Goal: Transaction & Acquisition: Purchase product/service

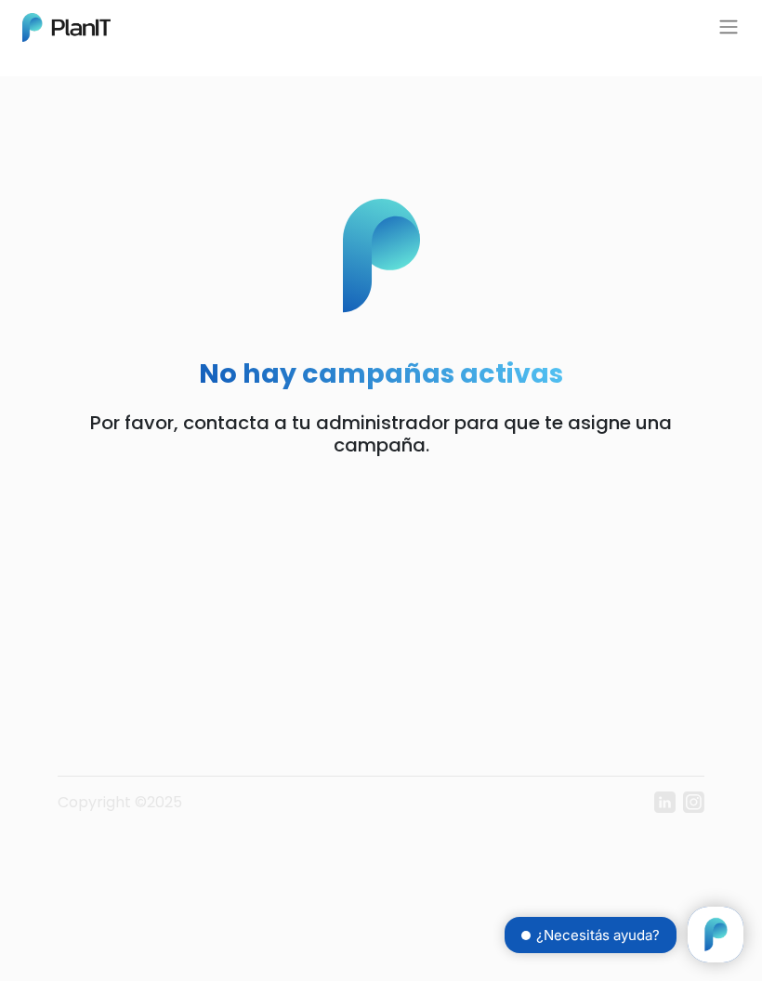
scroll to position [189, 0]
click at [731, 35] on button "button" at bounding box center [728, 27] width 22 height 22
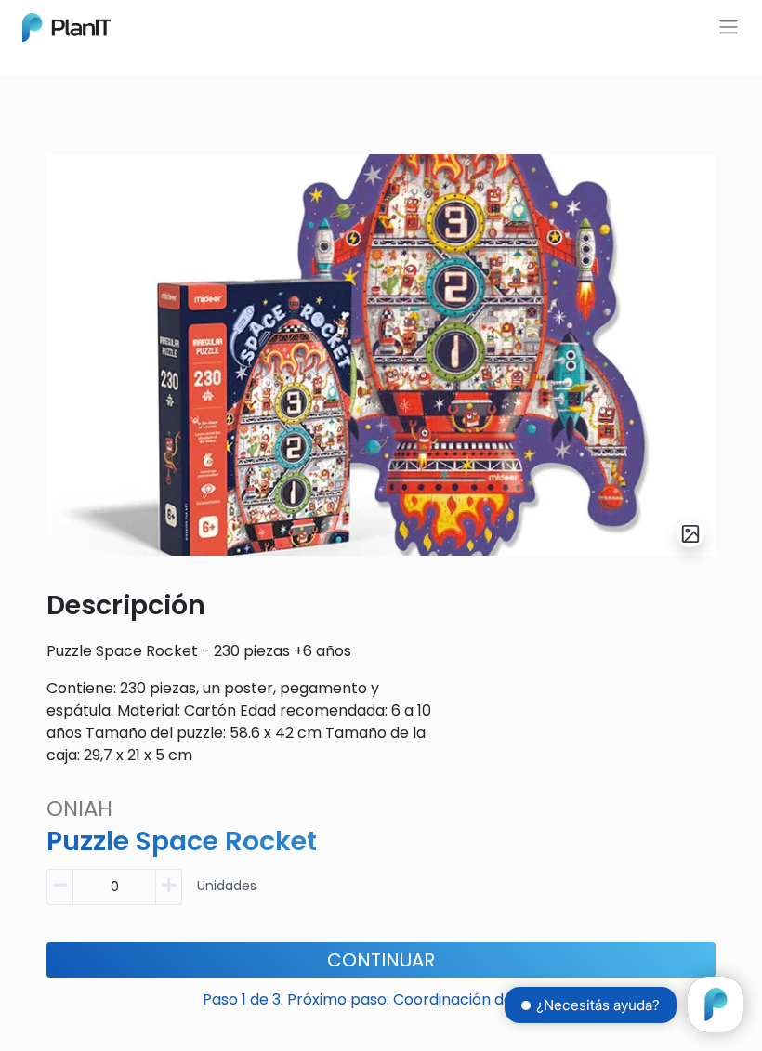
scroll to position [189, 0]
click at [725, 26] on button "button" at bounding box center [728, 27] width 22 height 22
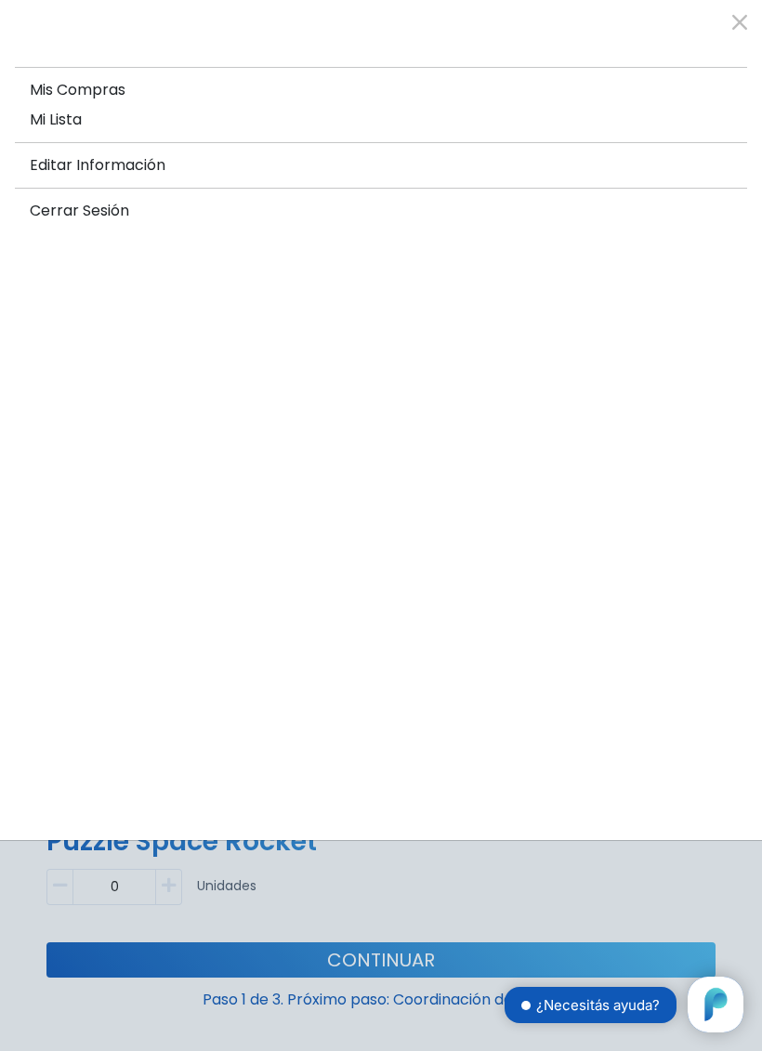
click at [391, 894] on div at bounding box center [381, 525] width 762 height 1051
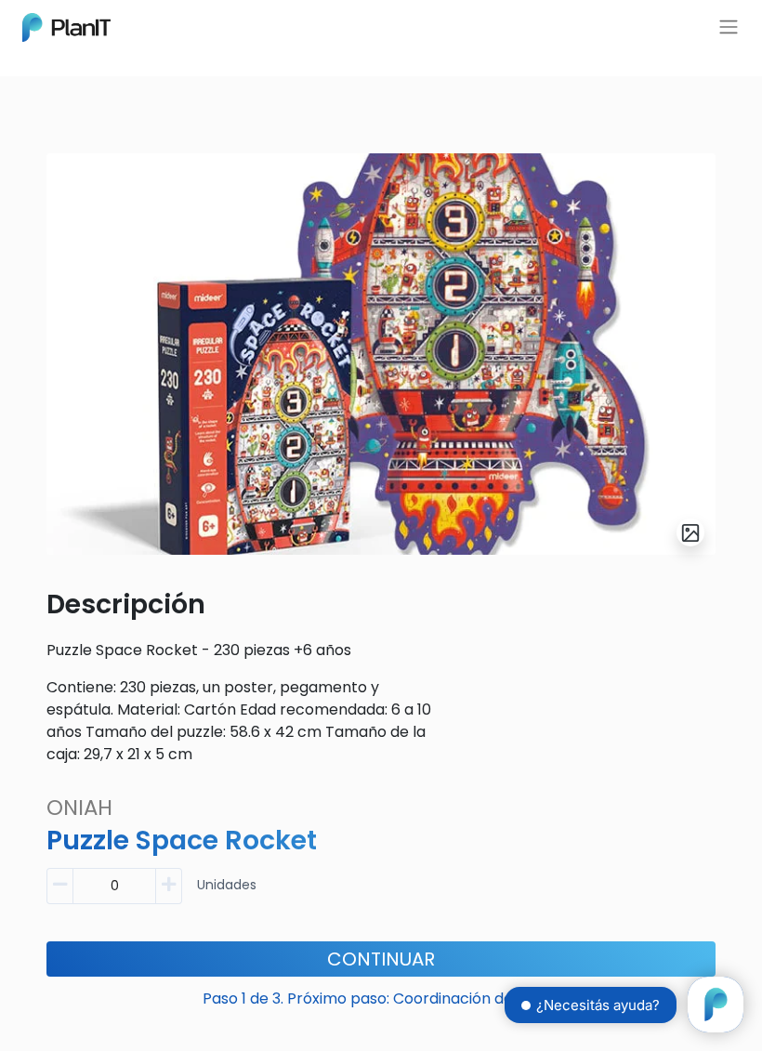
scroll to position [0, 0]
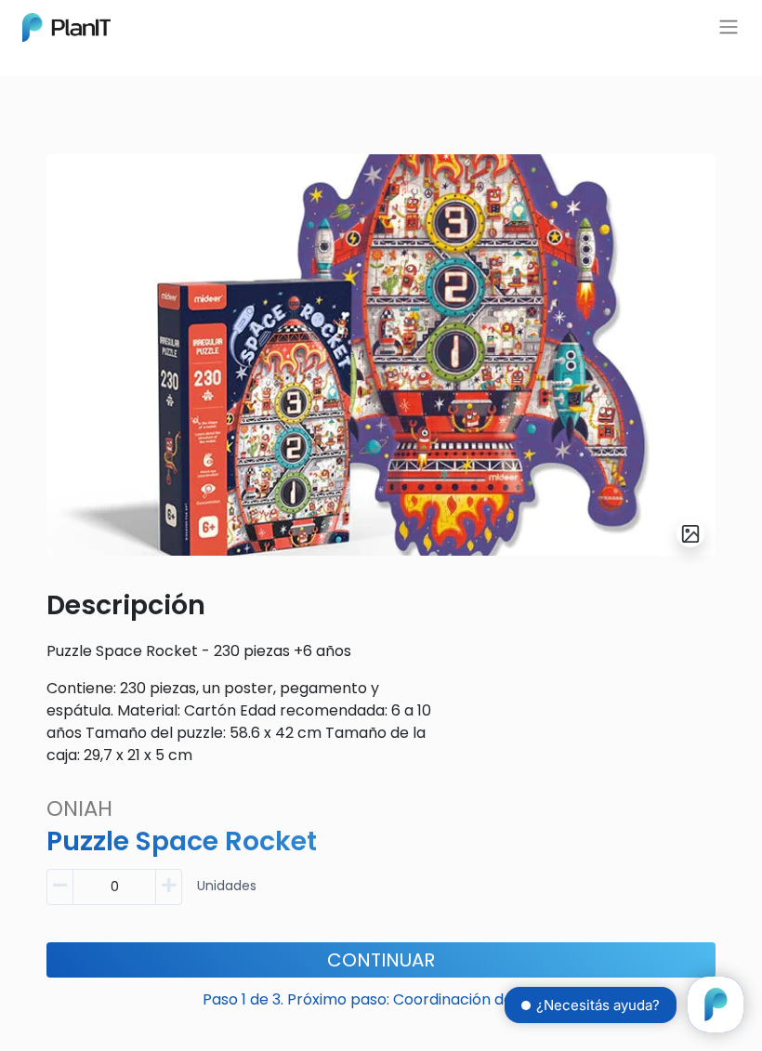
click at [175, 878] on icon "button" at bounding box center [169, 885] width 14 height 17
type input "1"
click at [624, 954] on button "Continuar" at bounding box center [380, 959] width 669 height 35
click at [732, 35] on button "button" at bounding box center [728, 27] width 22 height 22
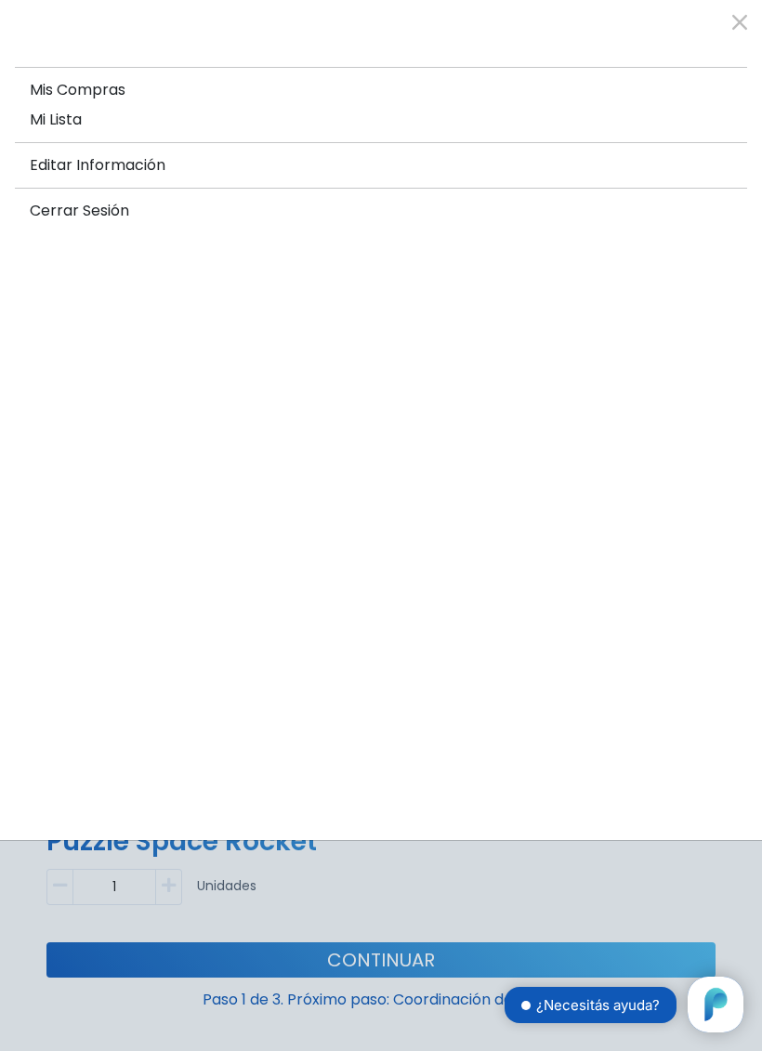
click at [50, 121] on span "Mi Lista" at bounding box center [56, 119] width 52 height 21
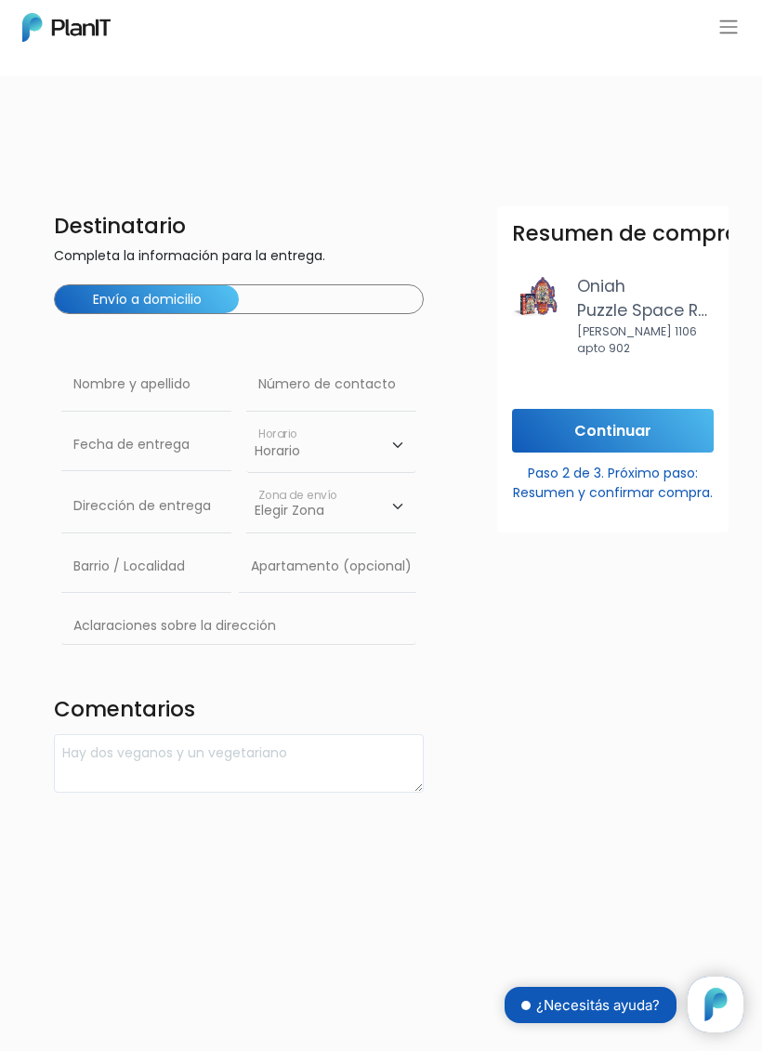
scroll to position [189, 0]
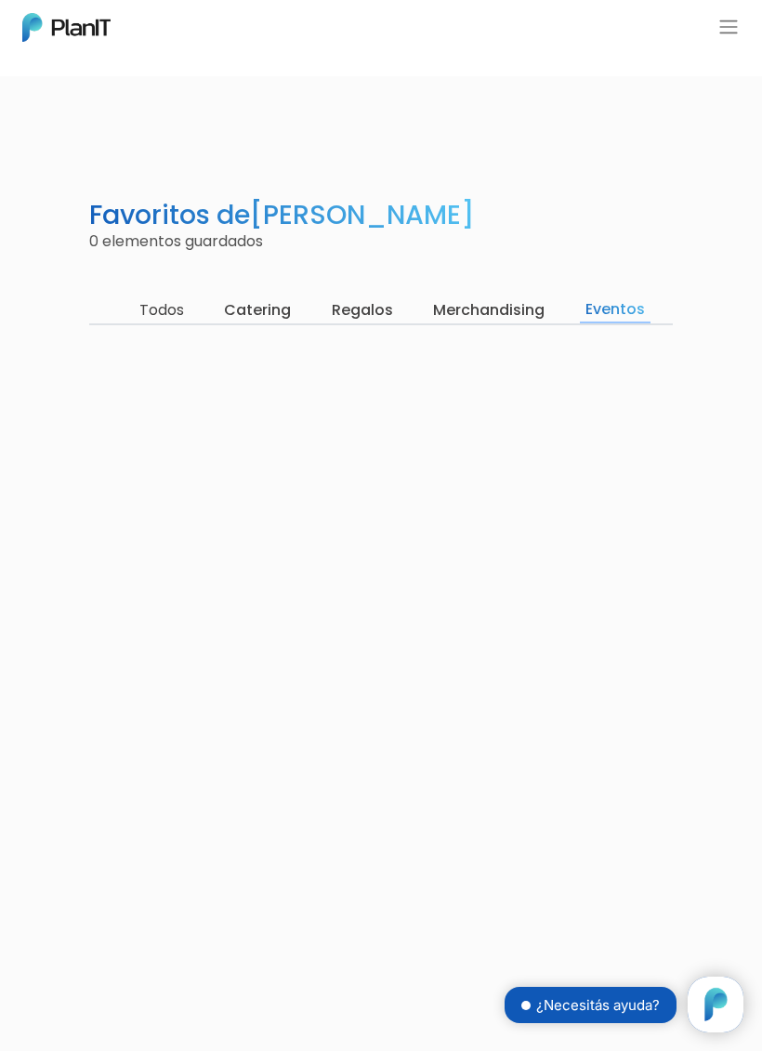
scroll to position [189, 0]
click at [500, 297] on input "Merchandising" at bounding box center [488, 310] width 123 height 26
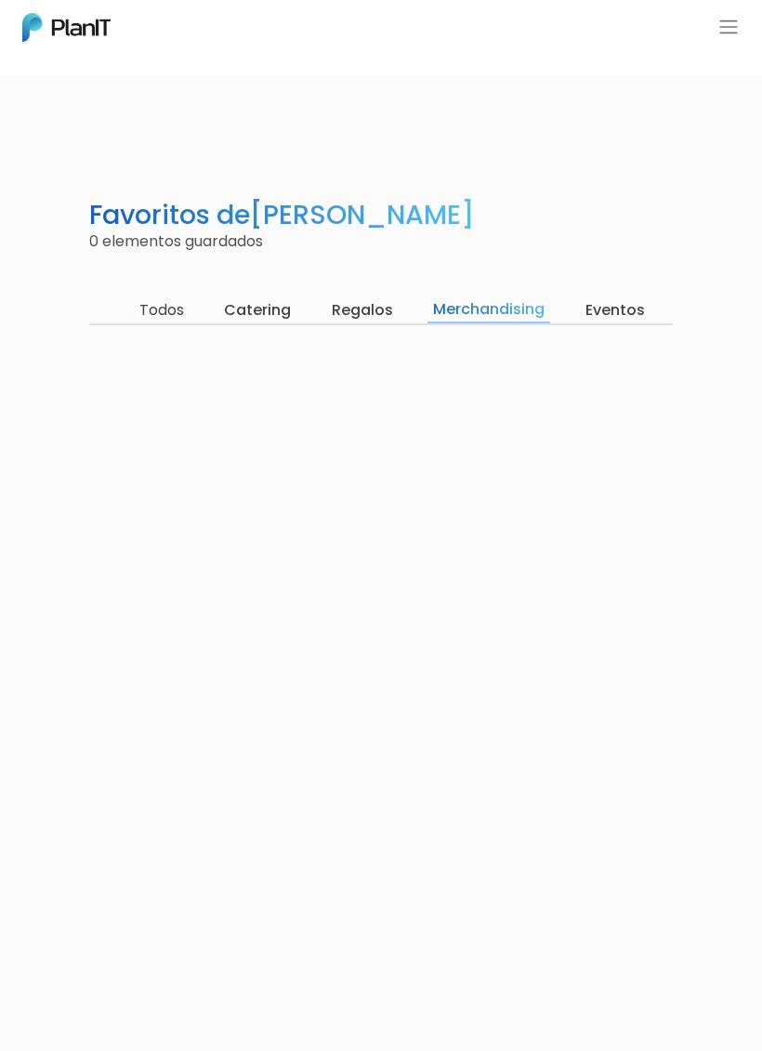
click at [148, 320] on input "Todos" at bounding box center [162, 310] width 56 height 26
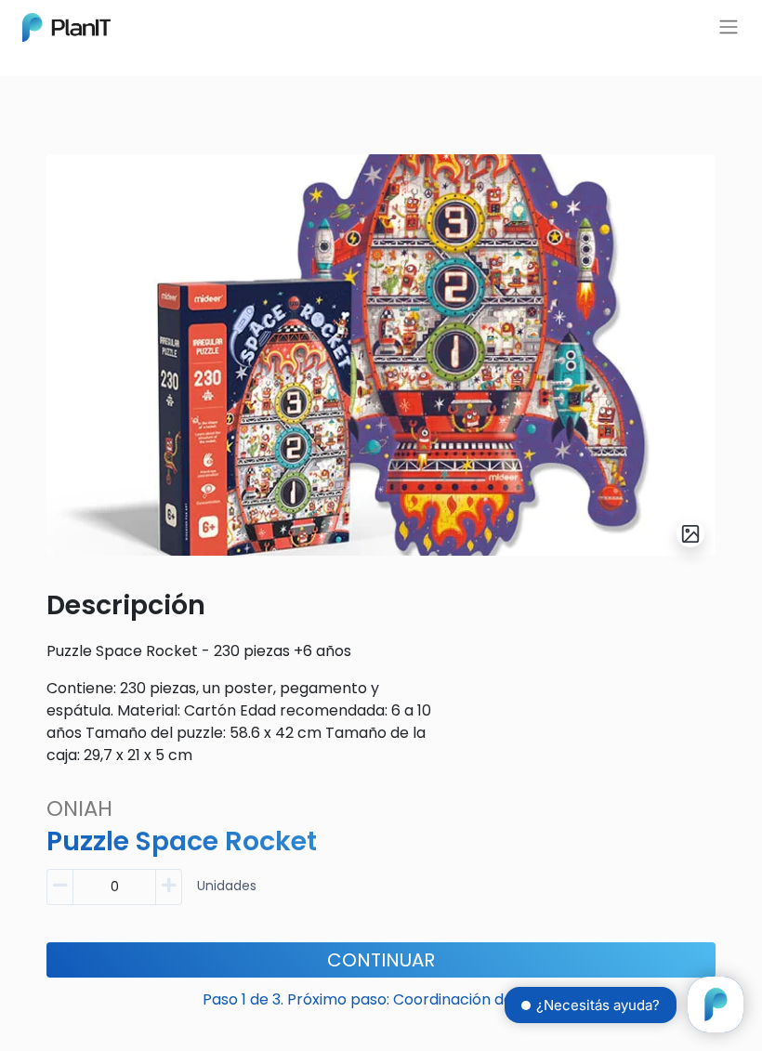
click at [170, 889] on icon "button" at bounding box center [169, 885] width 14 height 17
type input "1"
click at [97, 957] on button "Continuar" at bounding box center [380, 959] width 669 height 35
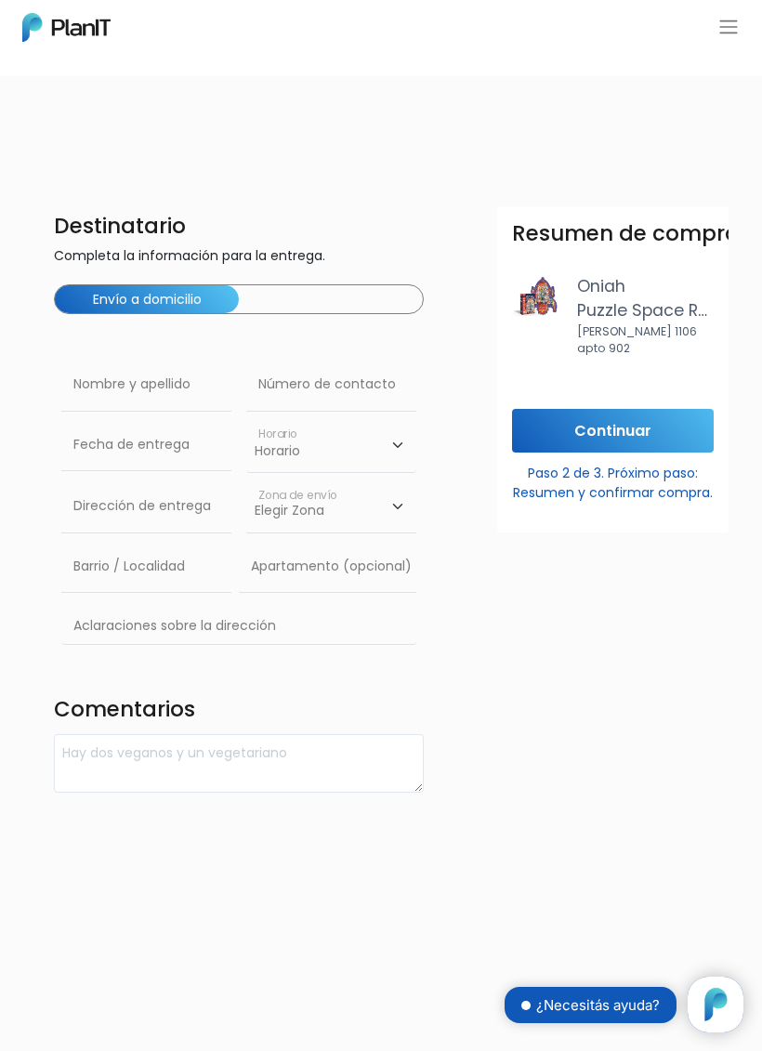
scroll to position [189, 0]
